Goal: Use online tool/utility

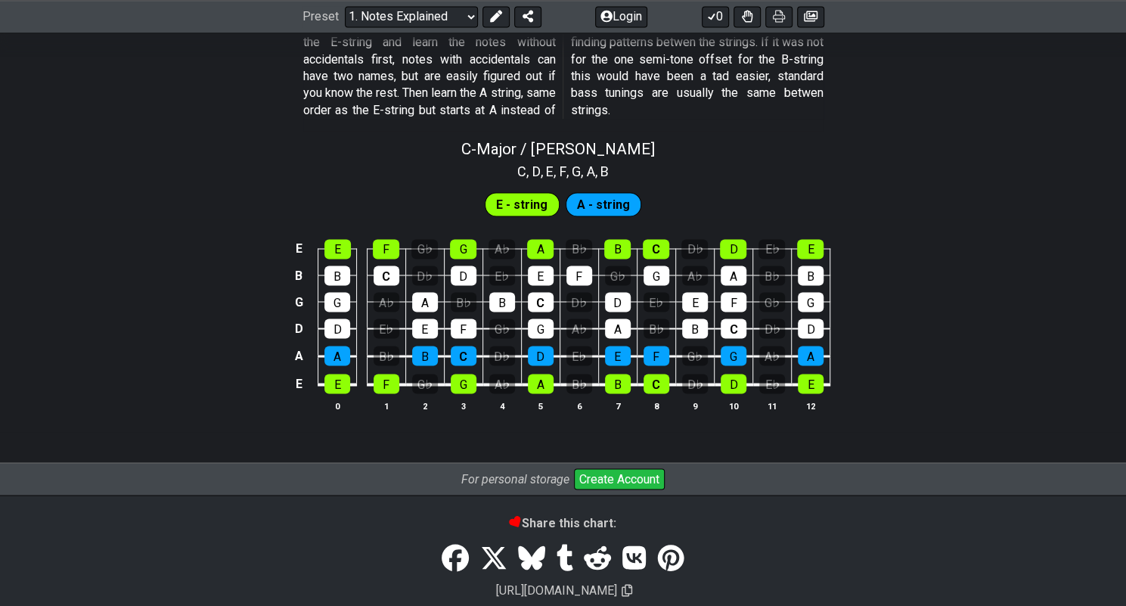
scroll to position [1426, 0]
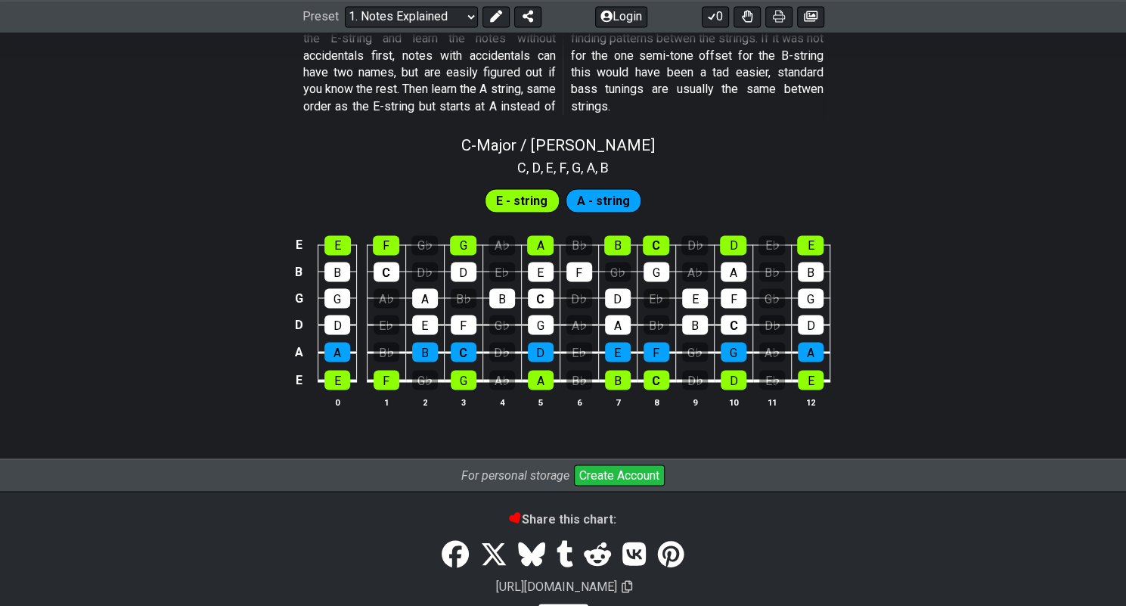
click at [520, 195] on span "E - string" at bounding box center [521, 201] width 51 height 22
click at [602, 205] on span "A - string" at bounding box center [603, 201] width 53 height 22
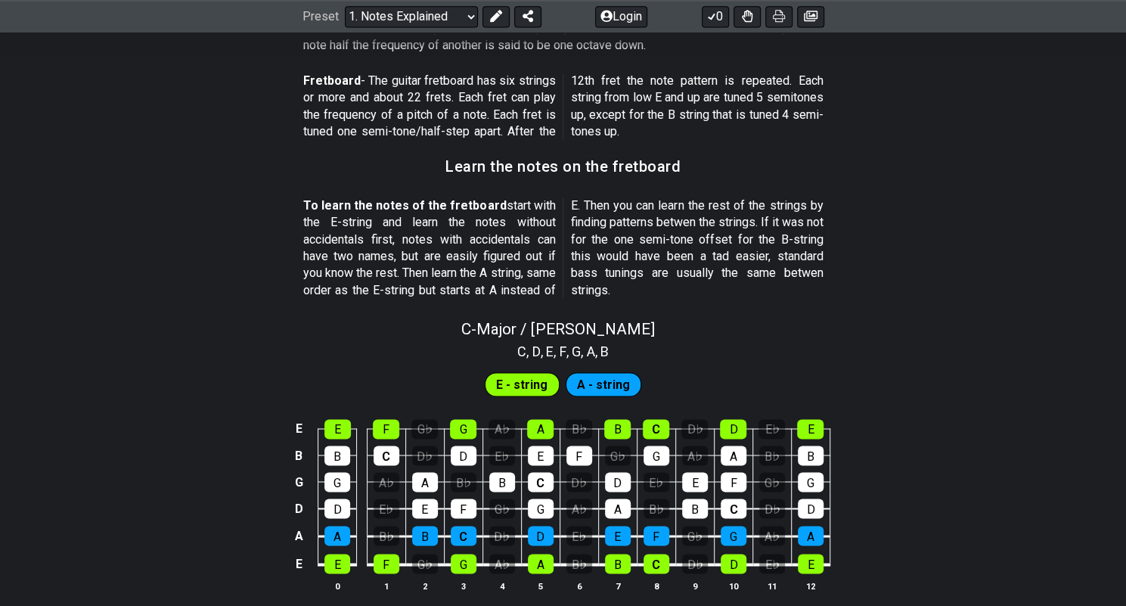
scroll to position [1239, 0]
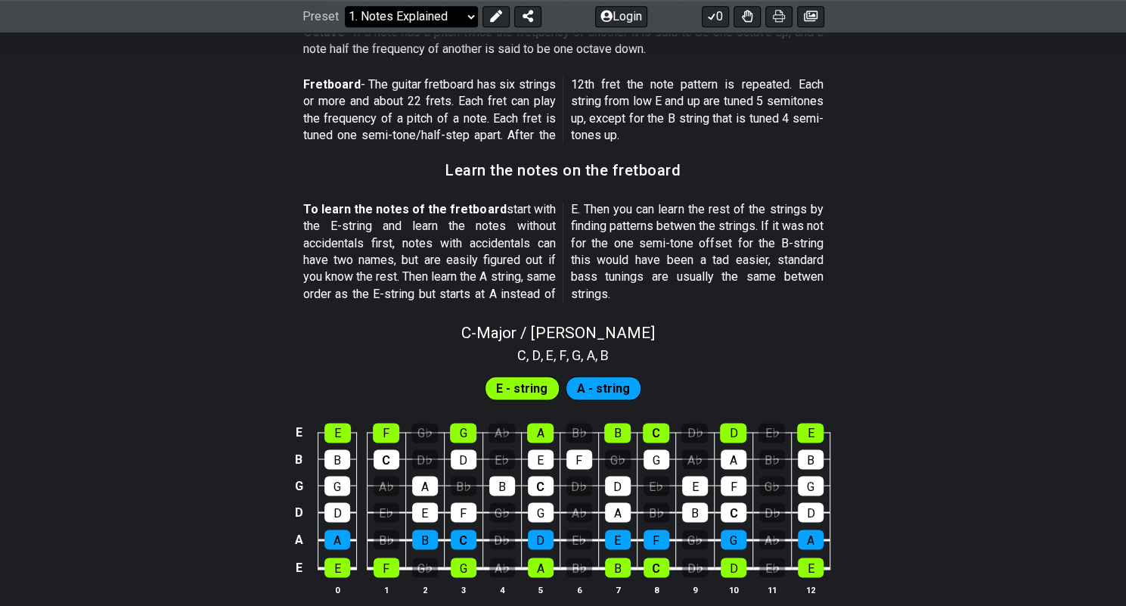
click at [464, 16] on select "Welcome to #fretflip! Initial Preset Custom Preset Minor Pentatonic Major Penta…" at bounding box center [411, 16] width 133 height 21
click at [696, 110] on p "Fretboard - The guitar fretboard has six strings or more and about 22 frets. Ea…" at bounding box center [563, 110] width 520 height 68
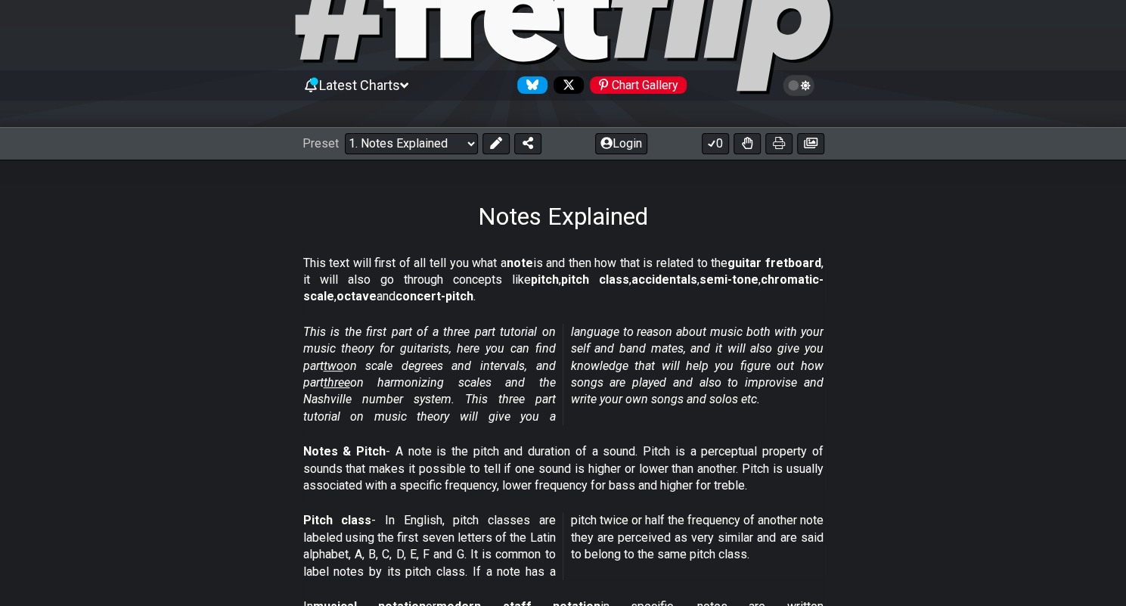
scroll to position [0, 0]
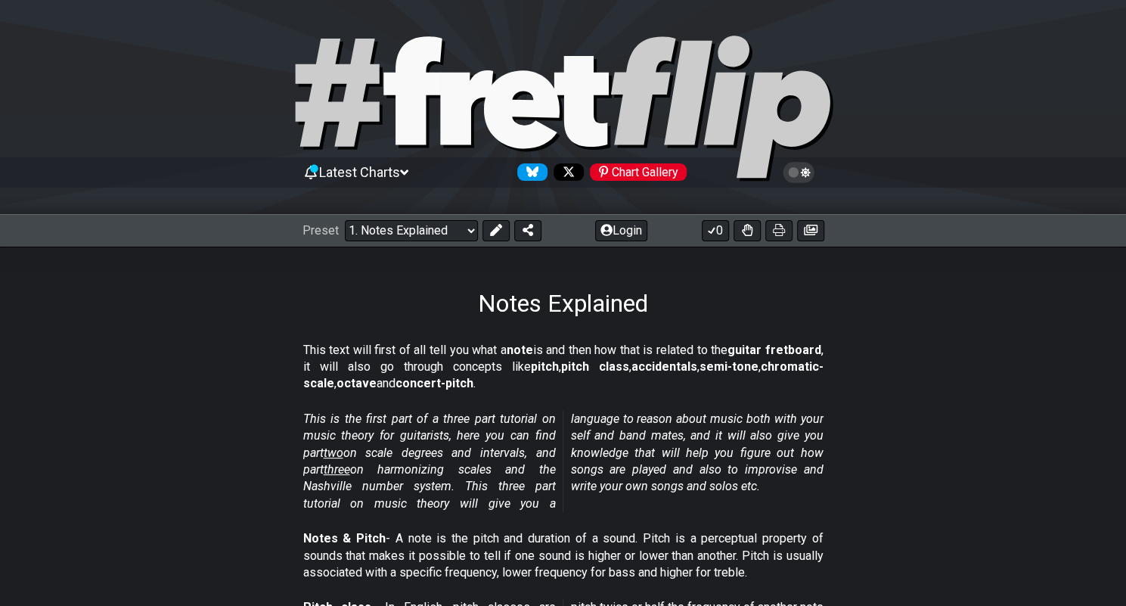
click at [458, 113] on icon at bounding box center [466, 107] width 53 height 74
select select "/welcome"
select select "C"
